Goal: Task Accomplishment & Management: Use online tool/utility

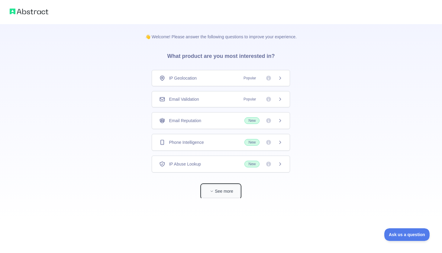
click at [223, 188] on button "See more" at bounding box center [220, 192] width 39 height 14
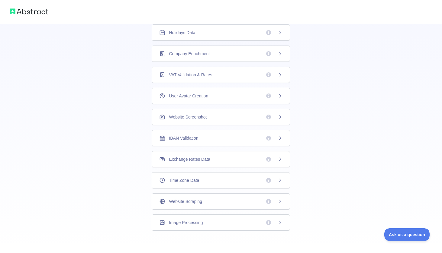
scroll to position [131, 0]
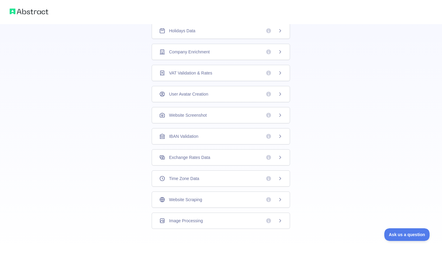
click at [223, 219] on div "Image Processing" at bounding box center [220, 221] width 123 height 6
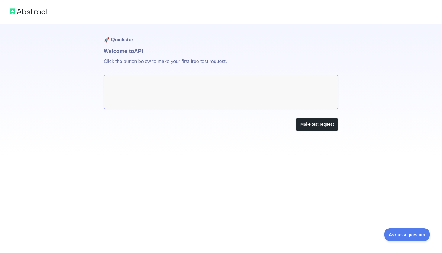
click at [38, 12] on img at bounding box center [29, 11] width 39 height 8
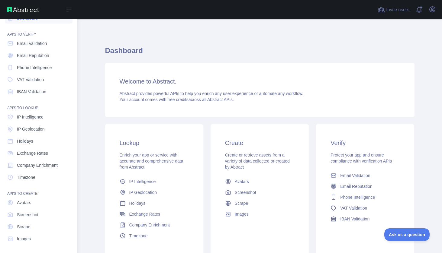
scroll to position [12, 0]
